Goal: Find specific page/section: Find specific page/section

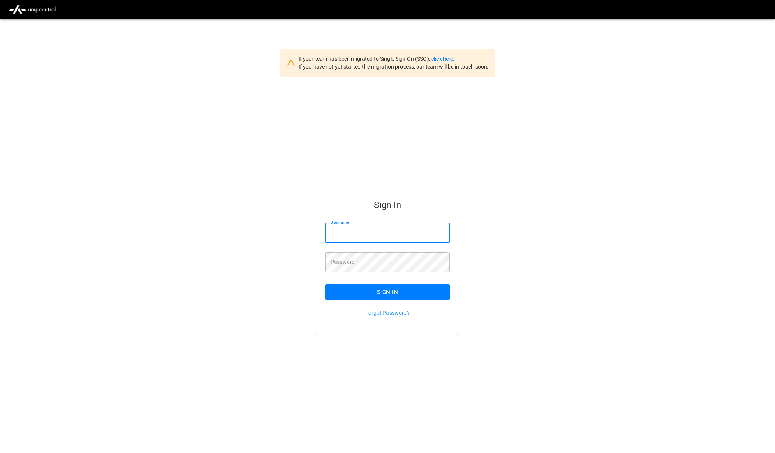
click at [349, 225] on input "Username" at bounding box center [387, 233] width 124 height 20
type input "**********"
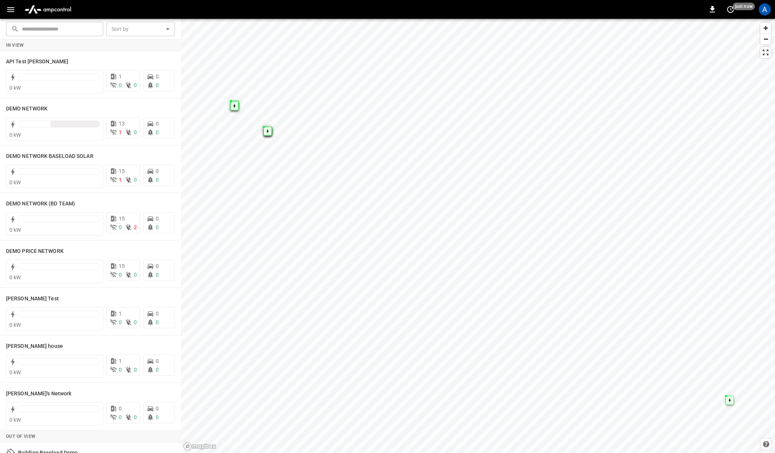
click at [9, 10] on icon "button" at bounding box center [10, 9] width 9 height 9
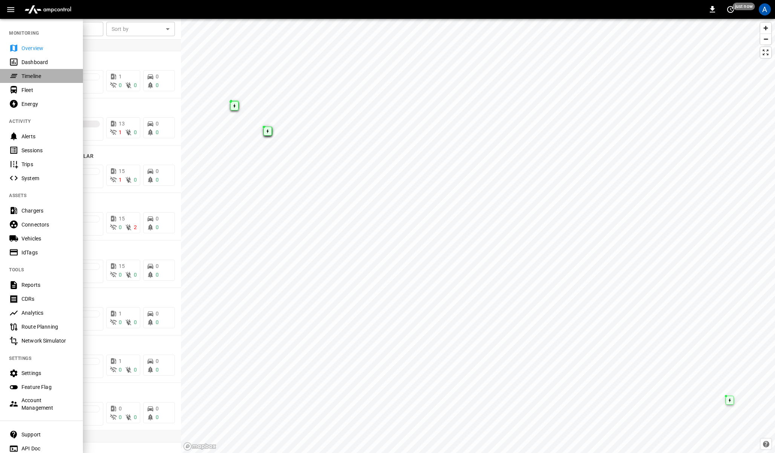
click at [27, 78] on div "Timeline" at bounding box center [47, 76] width 52 height 8
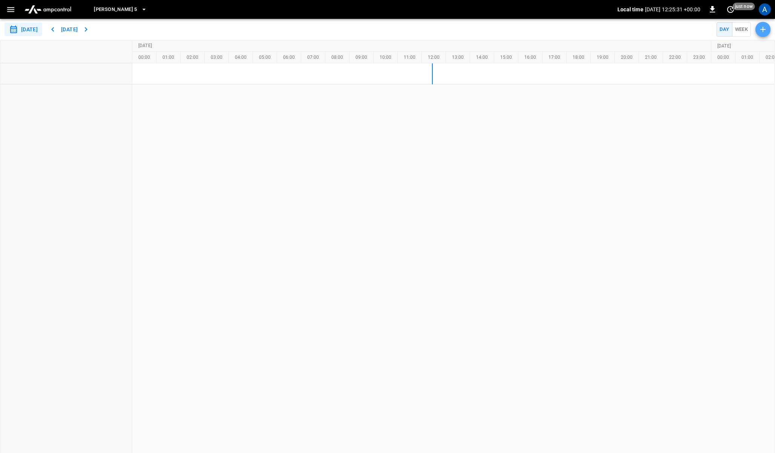
click at [759, 31] on icon "button" at bounding box center [762, 29] width 9 height 9
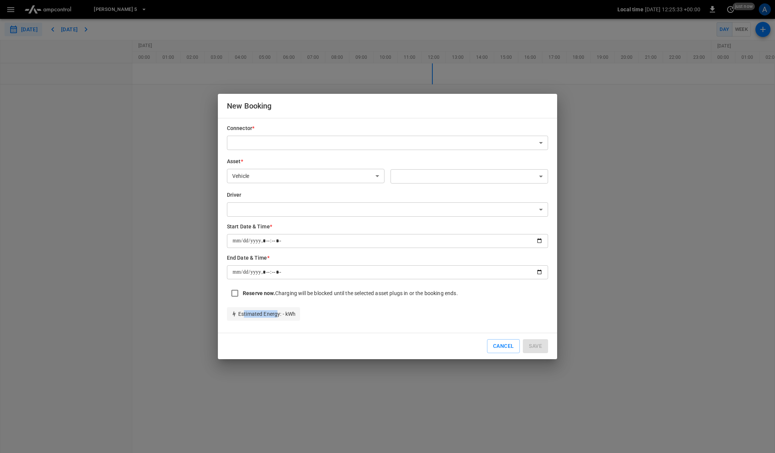
drag, startPoint x: 244, startPoint y: 315, endPoint x: 278, endPoint y: 315, distance: 33.9
click at [278, 315] on p "Estimated Energy : - kWh" at bounding box center [263, 314] width 64 height 8
click at [287, 312] on p "Estimated Energy : - kWh" at bounding box center [263, 314] width 64 height 8
click at [499, 341] on button "Cancel" at bounding box center [503, 346] width 33 height 14
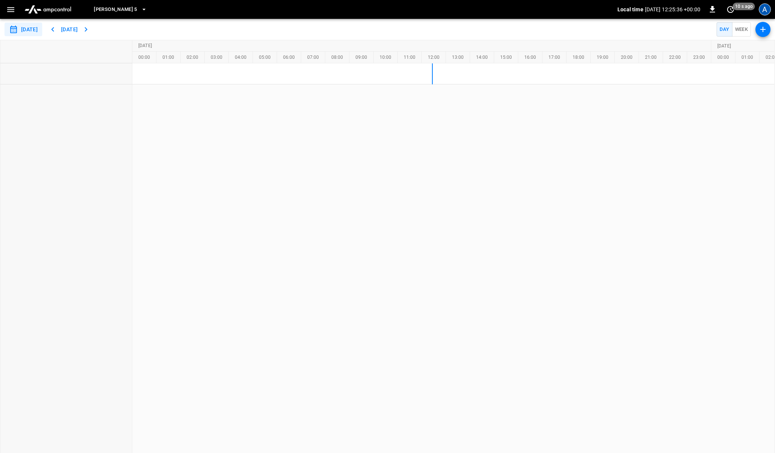
click at [765, 9] on div "A" at bounding box center [765, 9] width 12 height 12
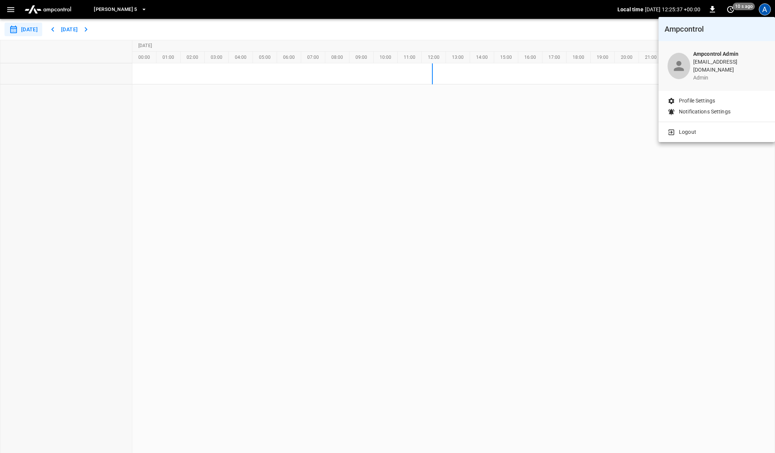
click at [673, 129] on icon at bounding box center [671, 133] width 8 height 8
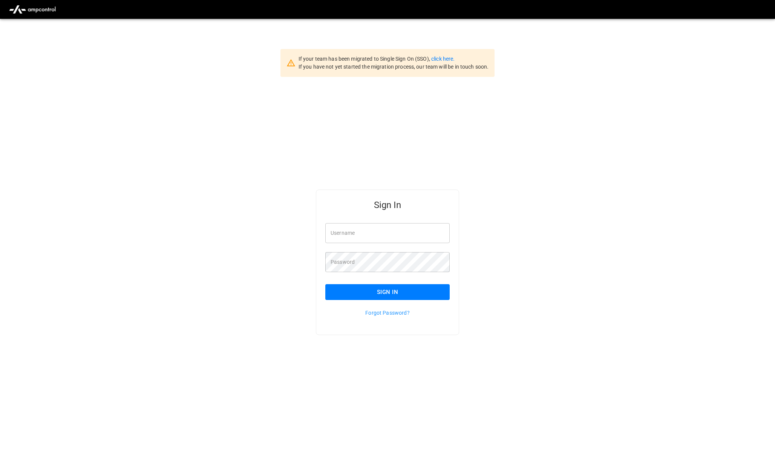
click at [370, 236] on input "Username" at bounding box center [387, 233] width 124 height 20
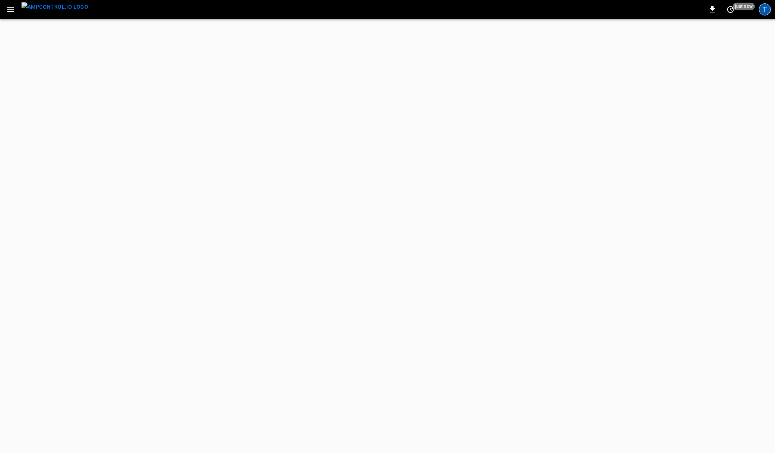
click at [765, 12] on div "T" at bounding box center [765, 9] width 12 height 12
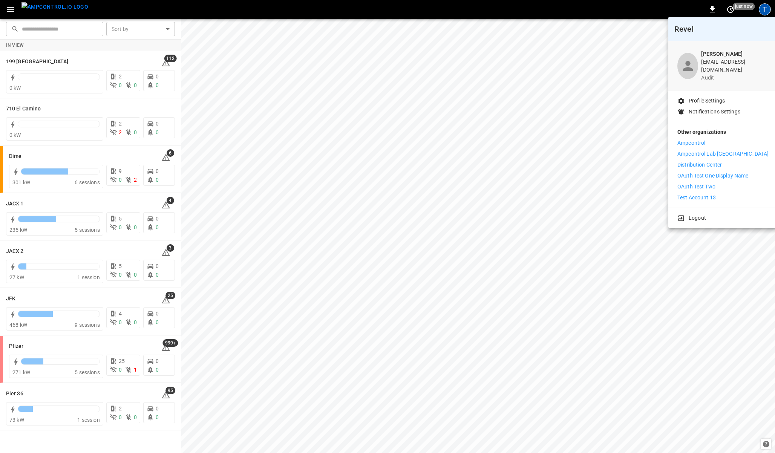
click at [14, 7] on div at bounding box center [387, 226] width 775 height 453
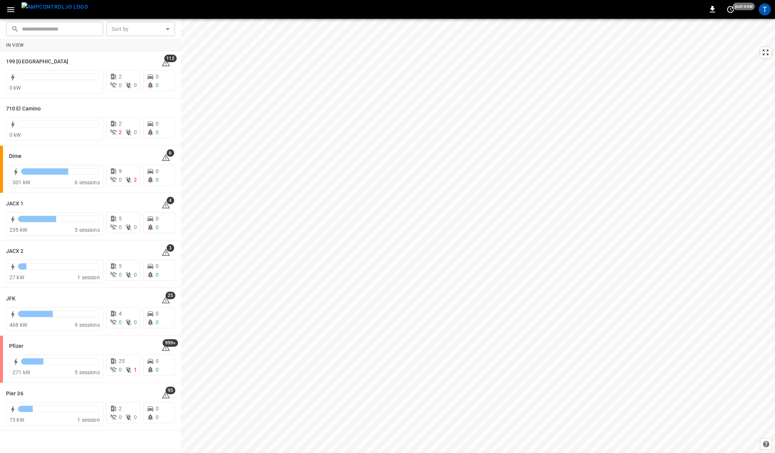
click at [12, 8] on body "0 just now T ​ ​ Sort by ​ Sort by In View 199 Erie 112 0 kW 2 0 0 0 0 710 El C…" at bounding box center [387, 226] width 775 height 453
click at [14, 8] on icon "button" at bounding box center [10, 9] width 9 height 9
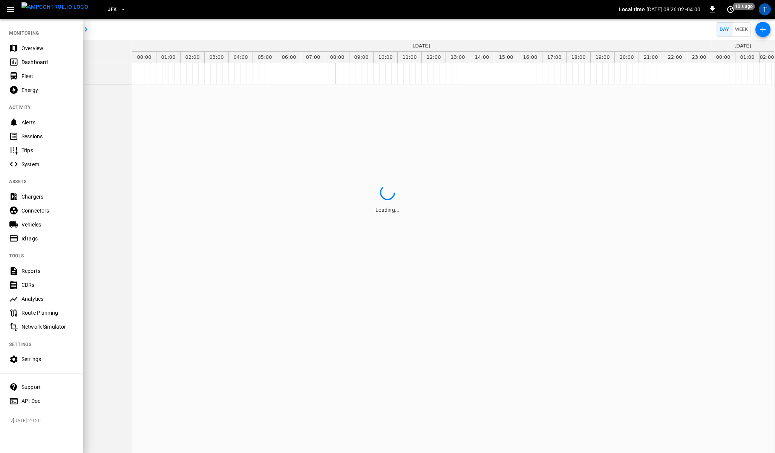
click at [760, 30] on div at bounding box center [387, 226] width 775 height 453
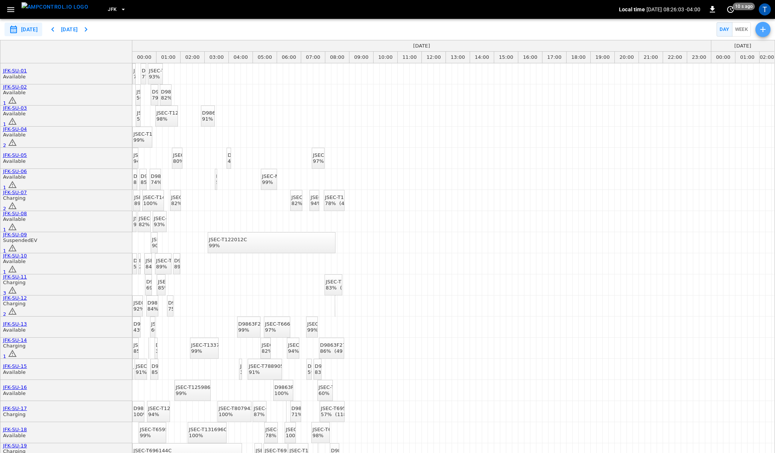
click at [760, 30] on icon "button" at bounding box center [762, 29] width 9 height 9
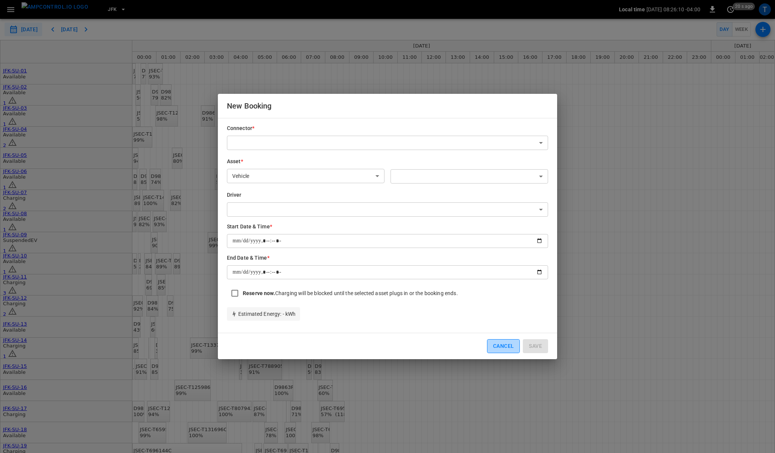
click at [497, 344] on button "Cancel" at bounding box center [503, 346] width 33 height 14
